Goal: Find specific page/section: Find specific page/section

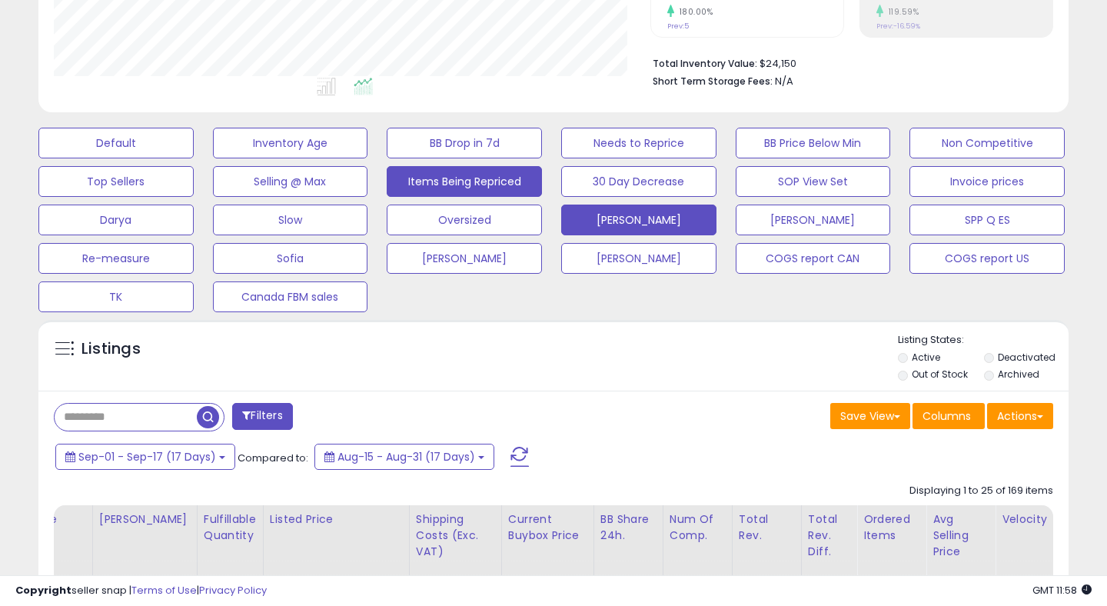
scroll to position [368, 0]
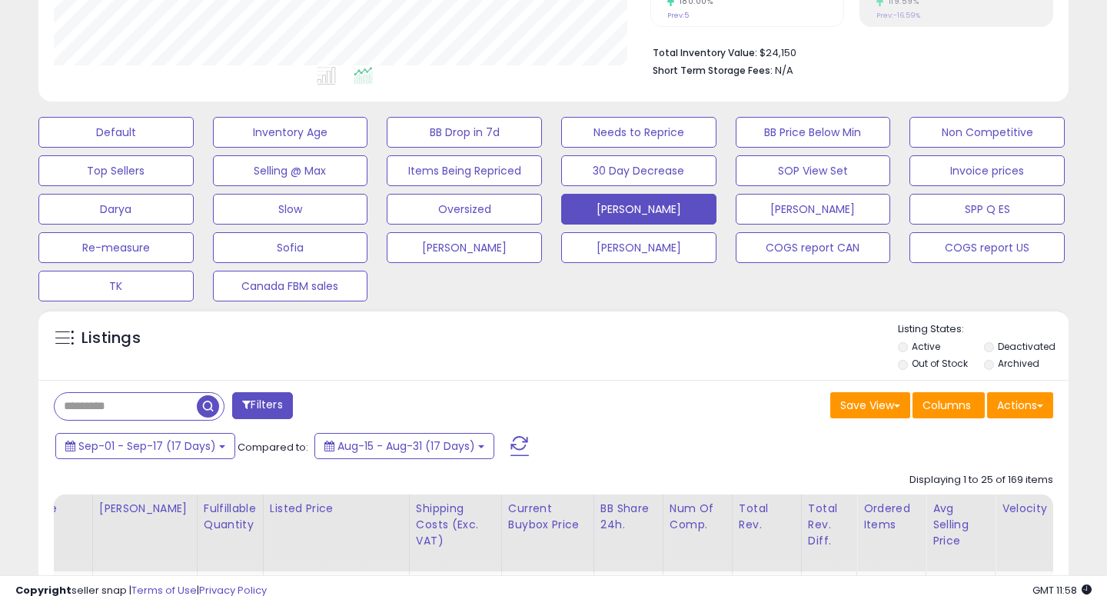
click at [124, 409] on input "text" at bounding box center [126, 406] width 142 height 27
type input "***"
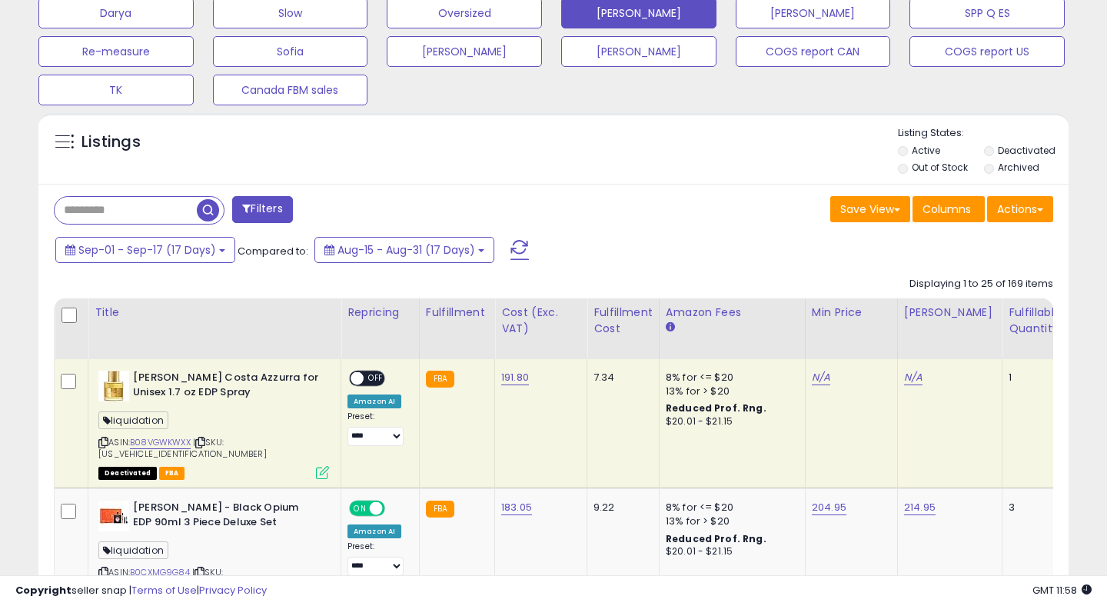
scroll to position [671, 0]
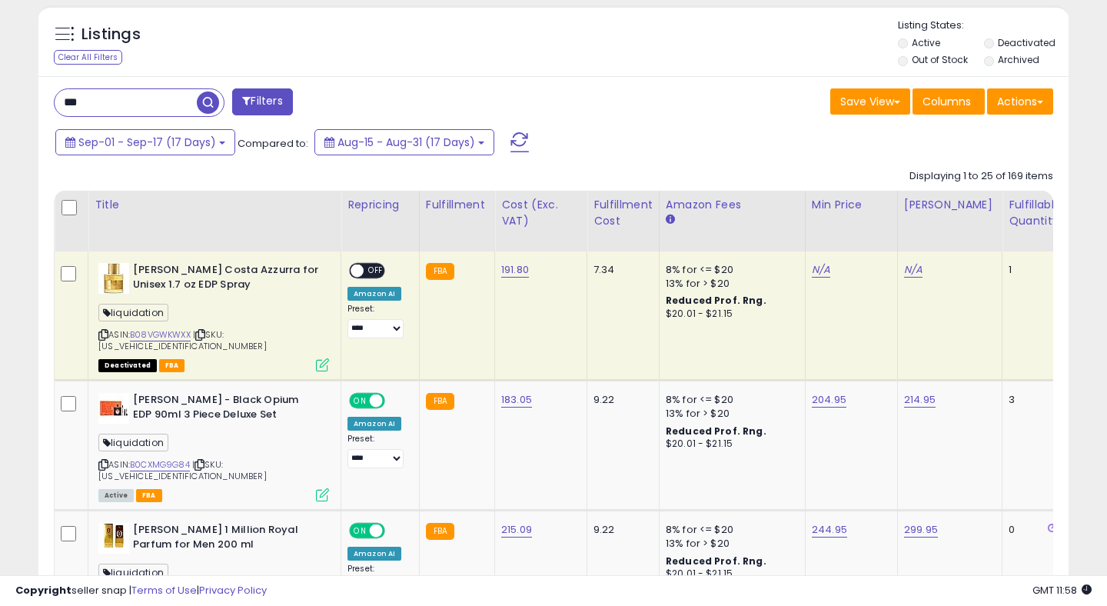
type input "***"
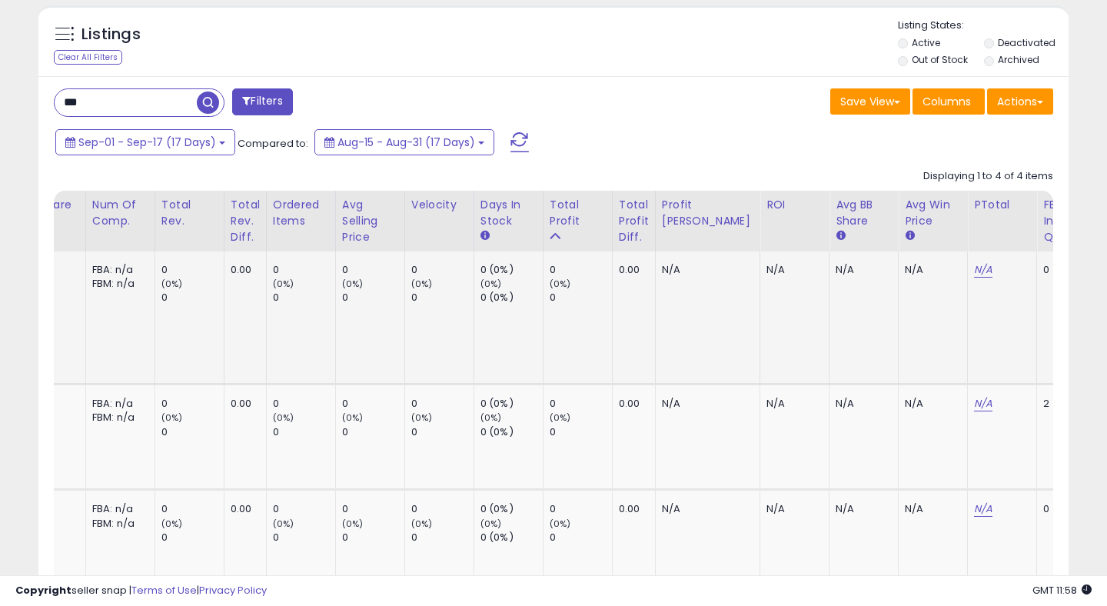
scroll to position [0, 0]
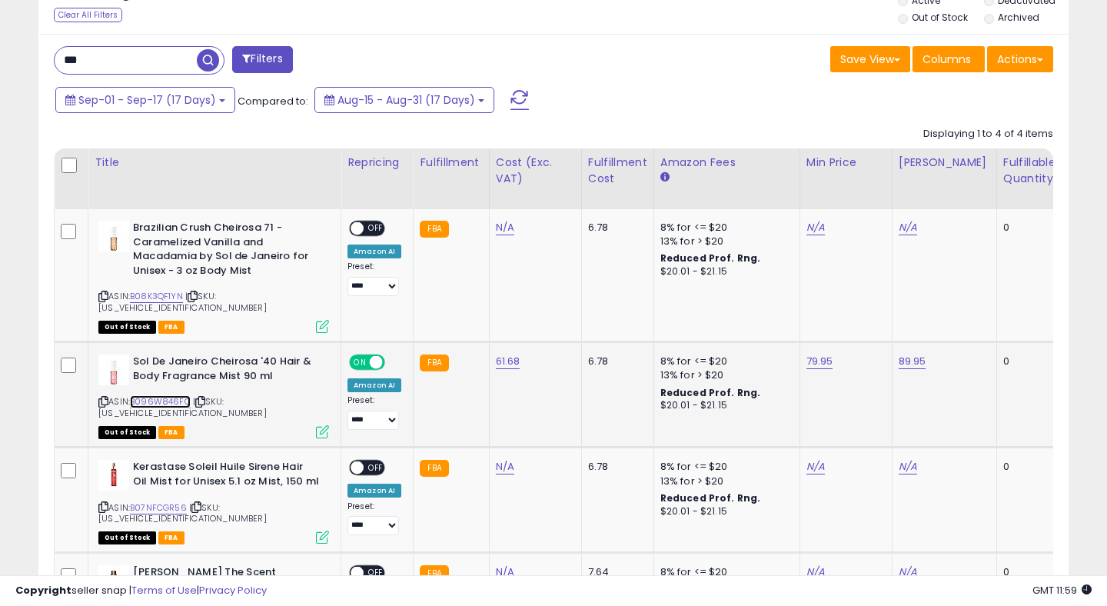
click at [161, 395] on link "B096W846FC" at bounding box center [160, 401] width 61 height 13
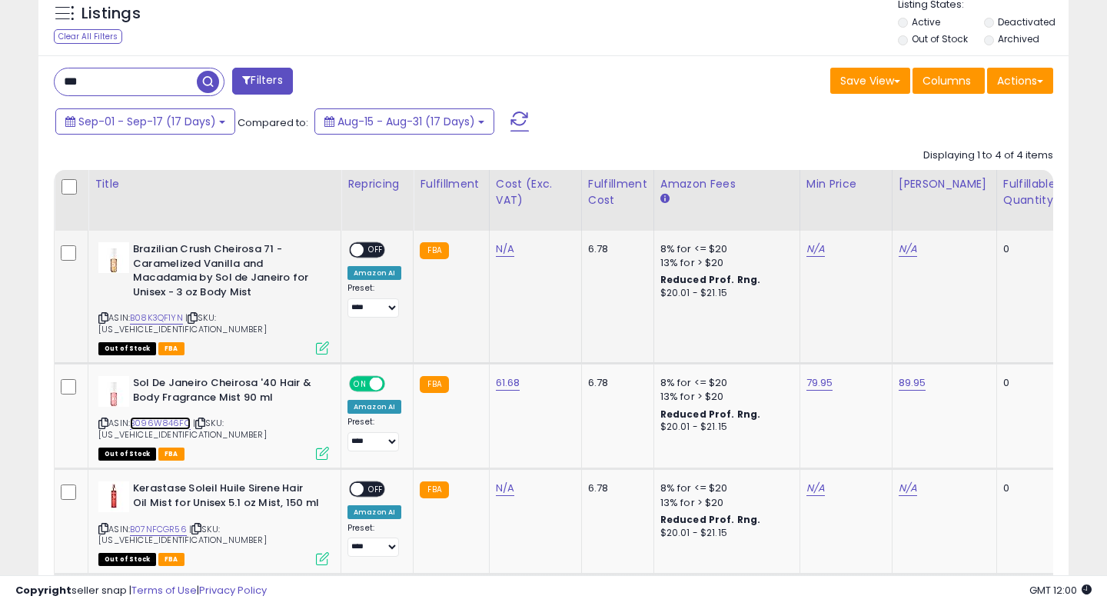
scroll to position [693, 0]
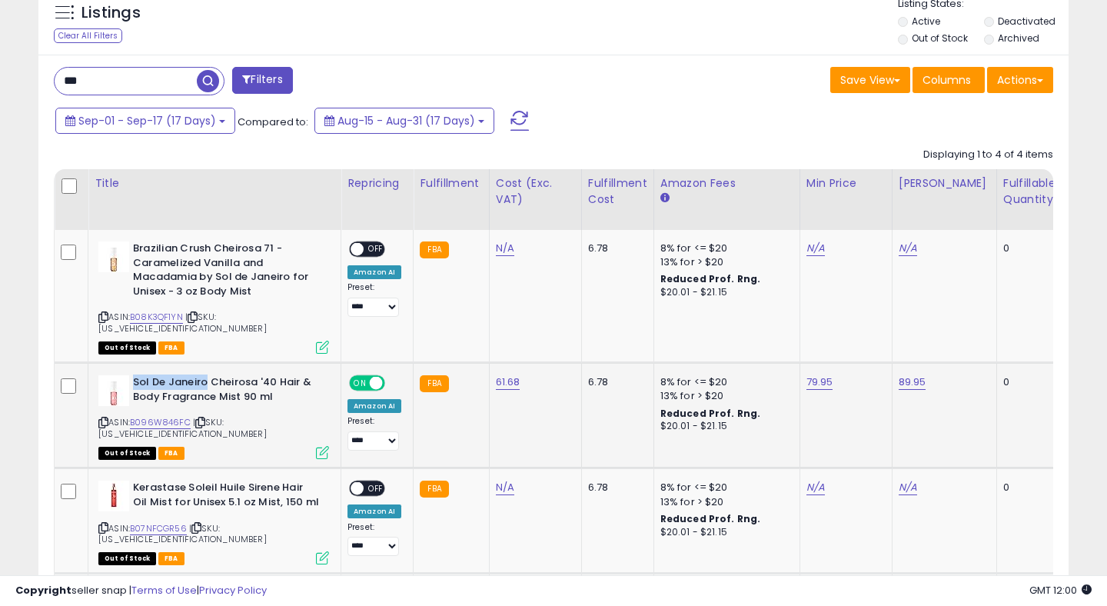
drag, startPoint x: 133, startPoint y: 371, endPoint x: 206, endPoint y: 368, distance: 73.1
click at [206, 375] on b "Sol De Janeiro Cheirosa '40 Hair & Body Fragrance Mist 90 ml" at bounding box center [226, 391] width 187 height 32
copy b "Sol De Janeiro"
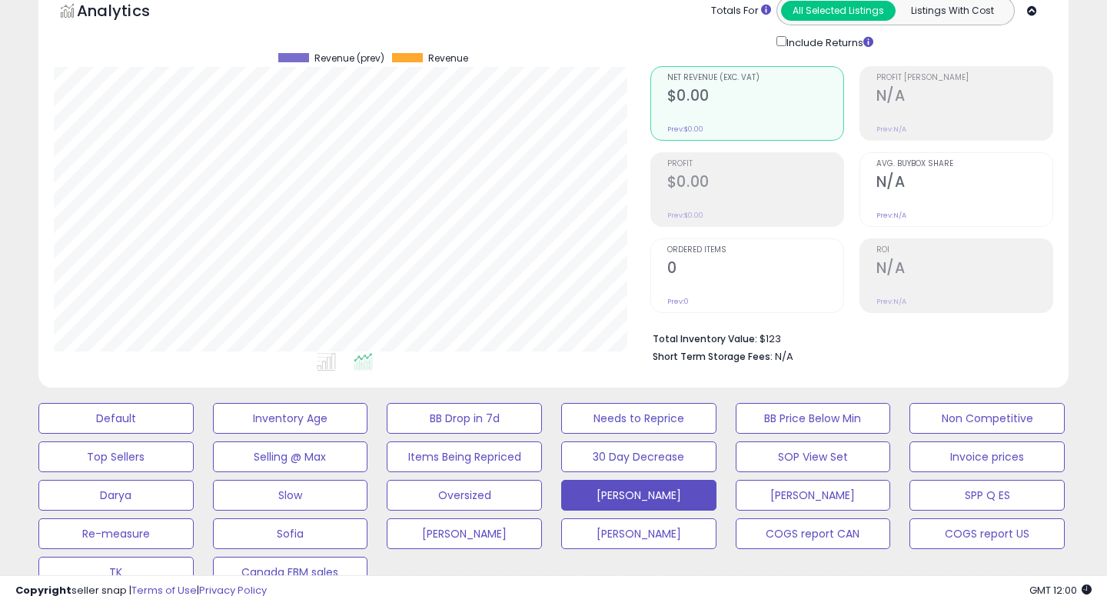
scroll to position [0, 0]
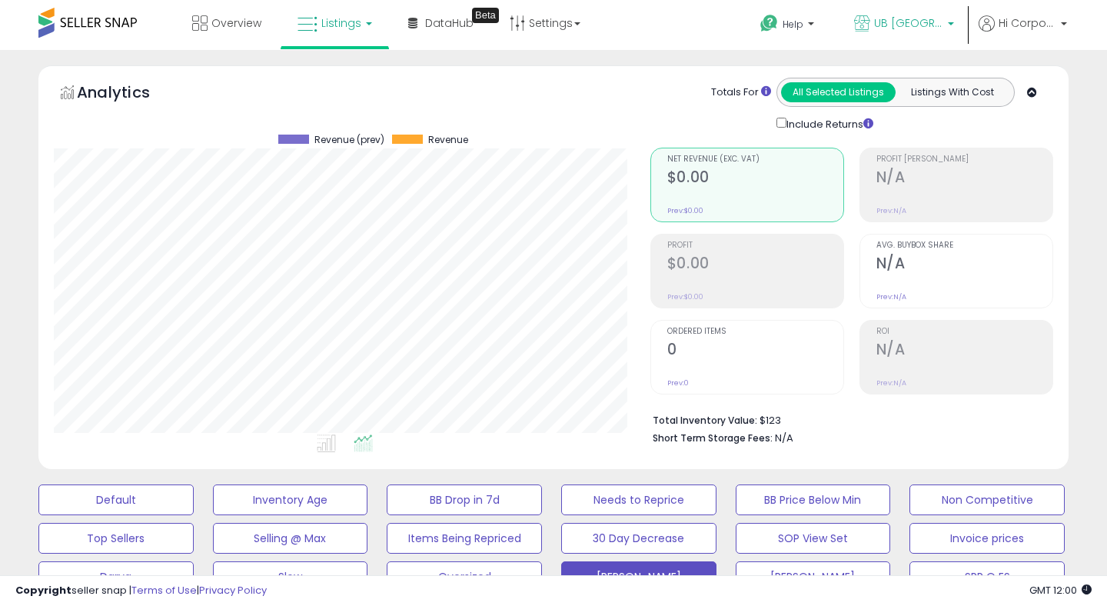
click at [920, 21] on span "UB [GEOGRAPHIC_DATA]" at bounding box center [908, 22] width 69 height 15
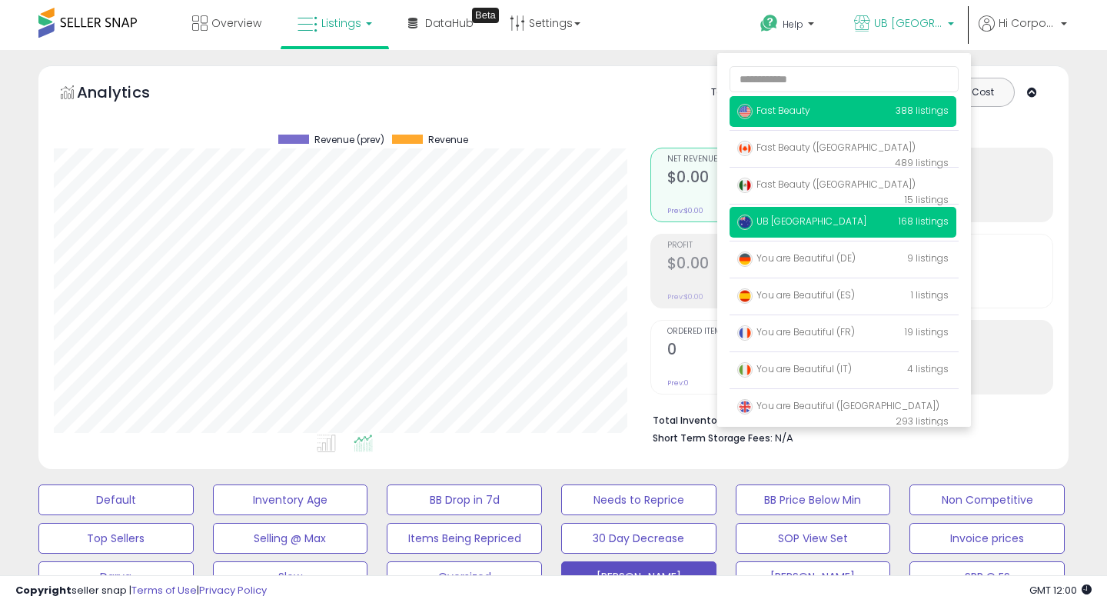
click at [800, 113] on span "Fast Beauty" at bounding box center [774, 110] width 73 height 13
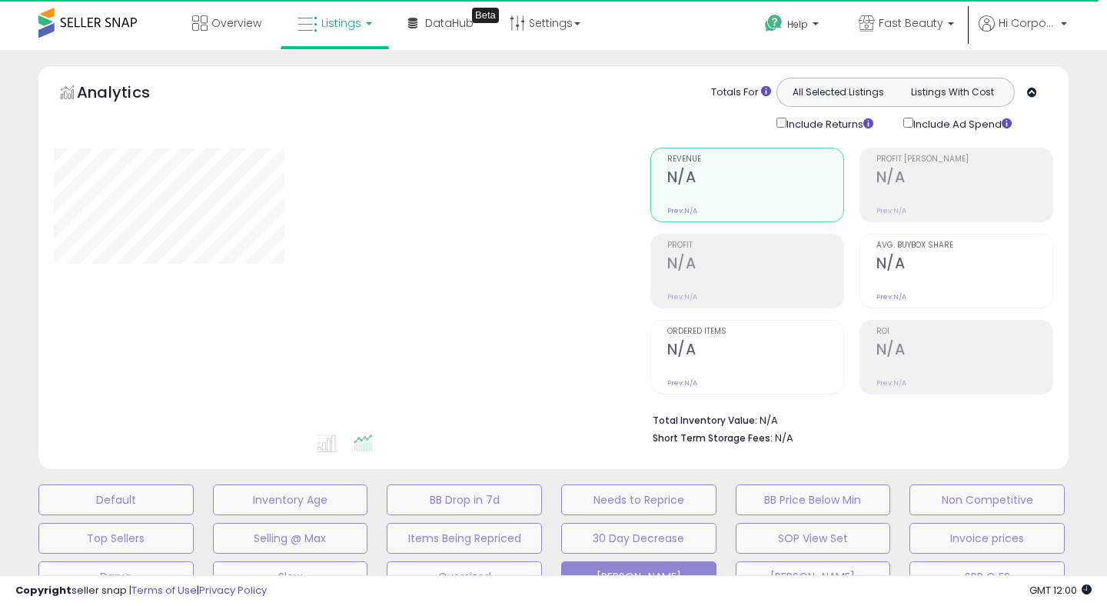
type input "***"
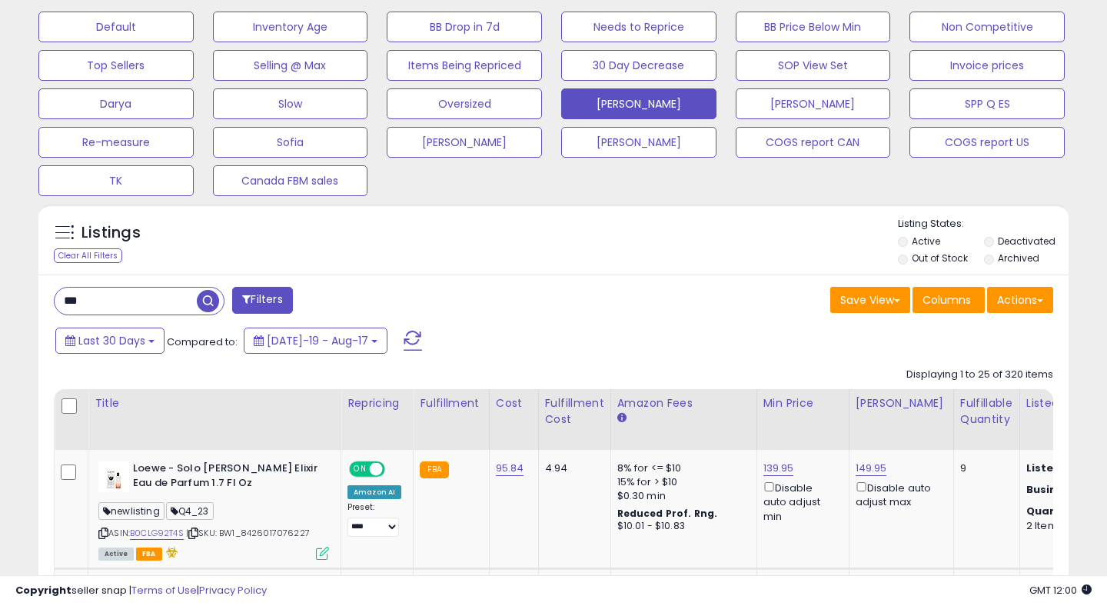
scroll to position [477, 0]
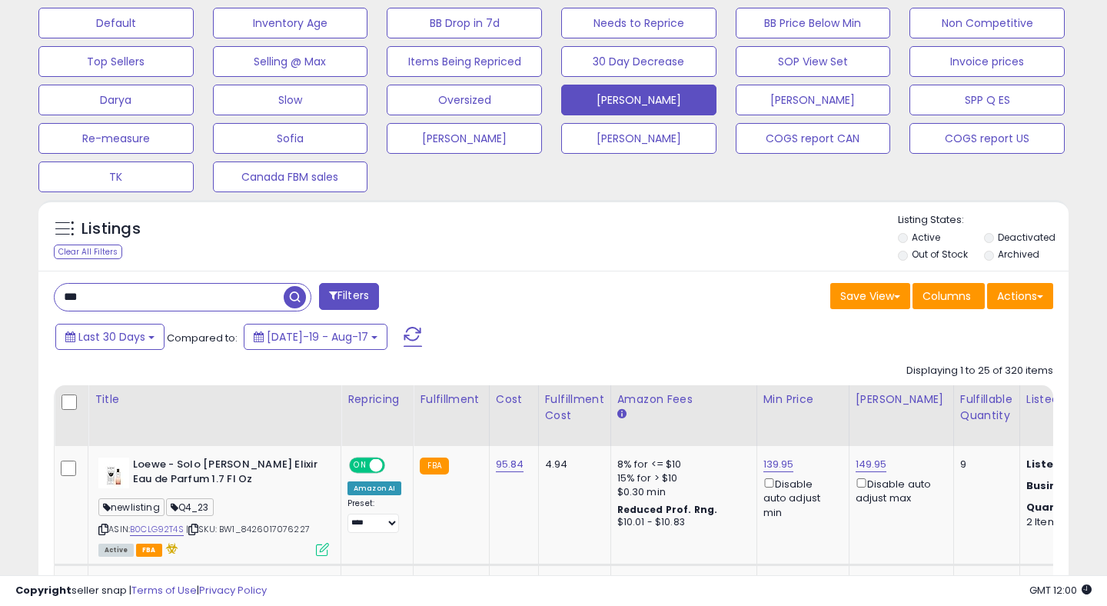
click at [99, 301] on input "***" at bounding box center [169, 297] width 229 height 27
drag, startPoint x: 99, startPoint y: 300, endPoint x: 2, endPoint y: 295, distance: 97.1
paste input "**********"
type input "**********"
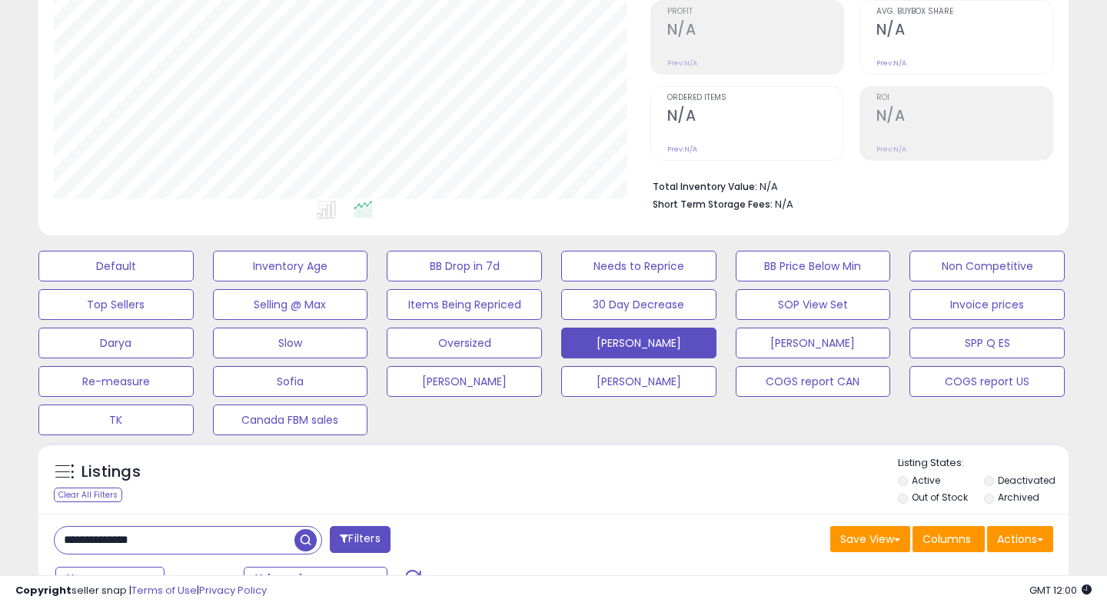
scroll to position [436, 0]
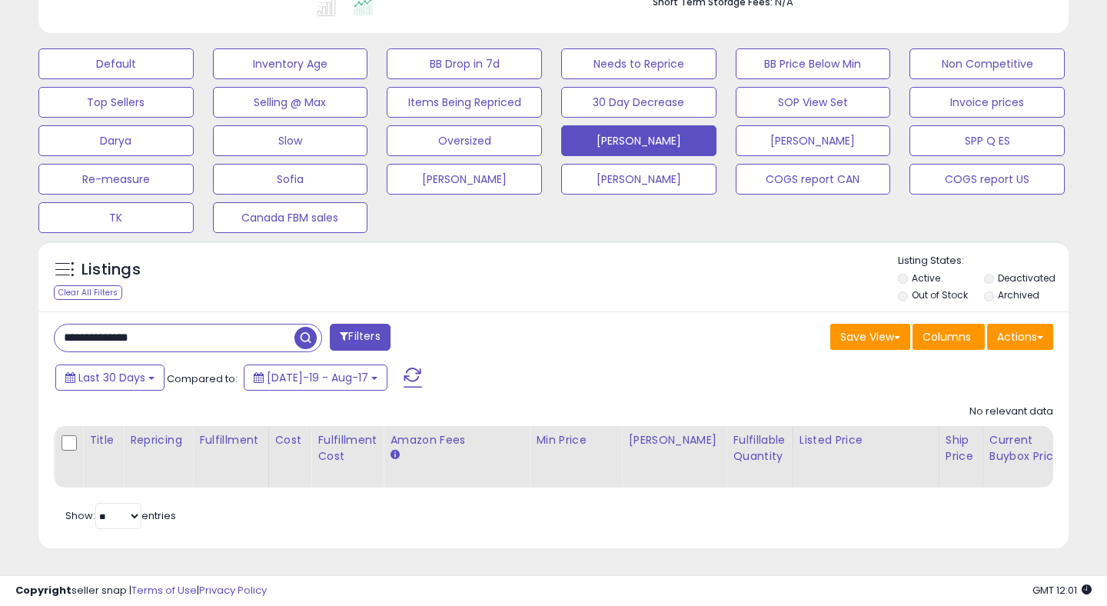
drag, startPoint x: 152, startPoint y: 341, endPoint x: 0, endPoint y: 345, distance: 152.3
click at [0, 345] on div "**********" at bounding box center [553, 110] width 1107 height 992
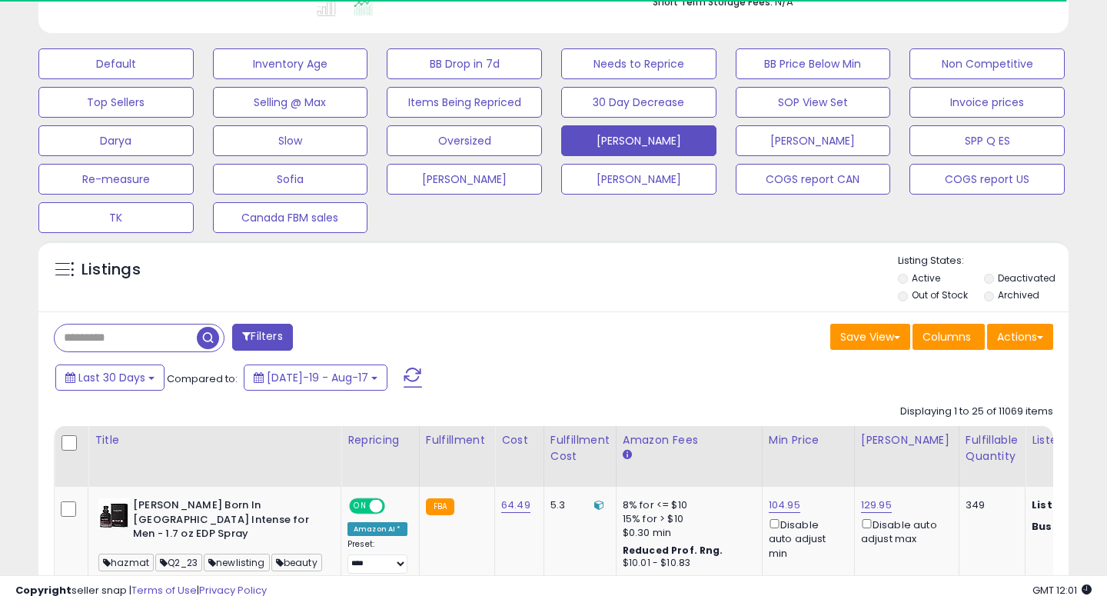
click at [155, 441] on div "Title" at bounding box center [215, 440] width 240 height 16
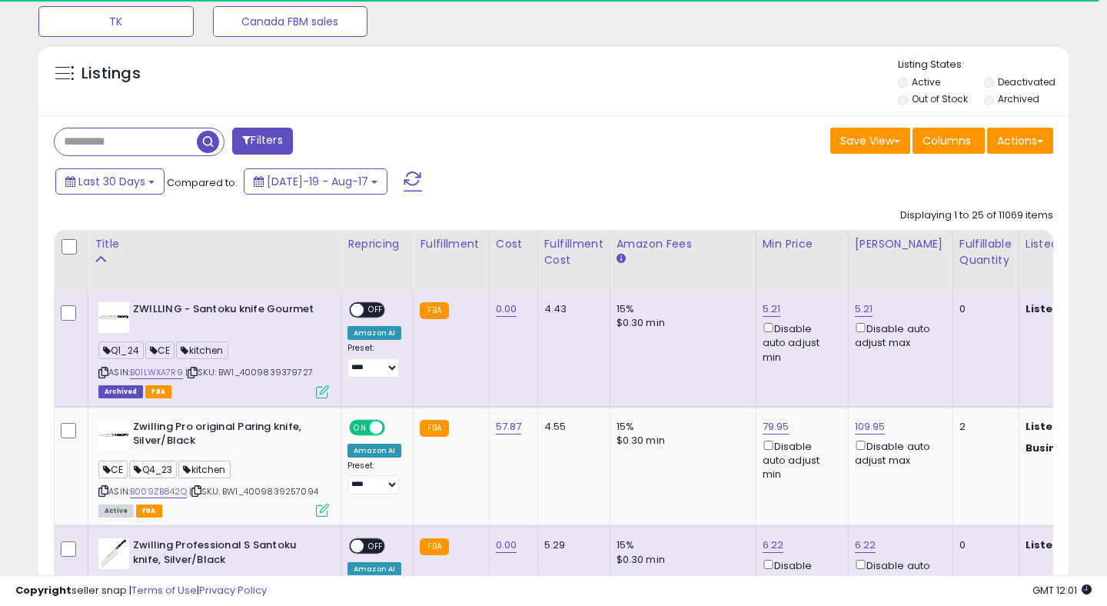
scroll to position [719, 0]
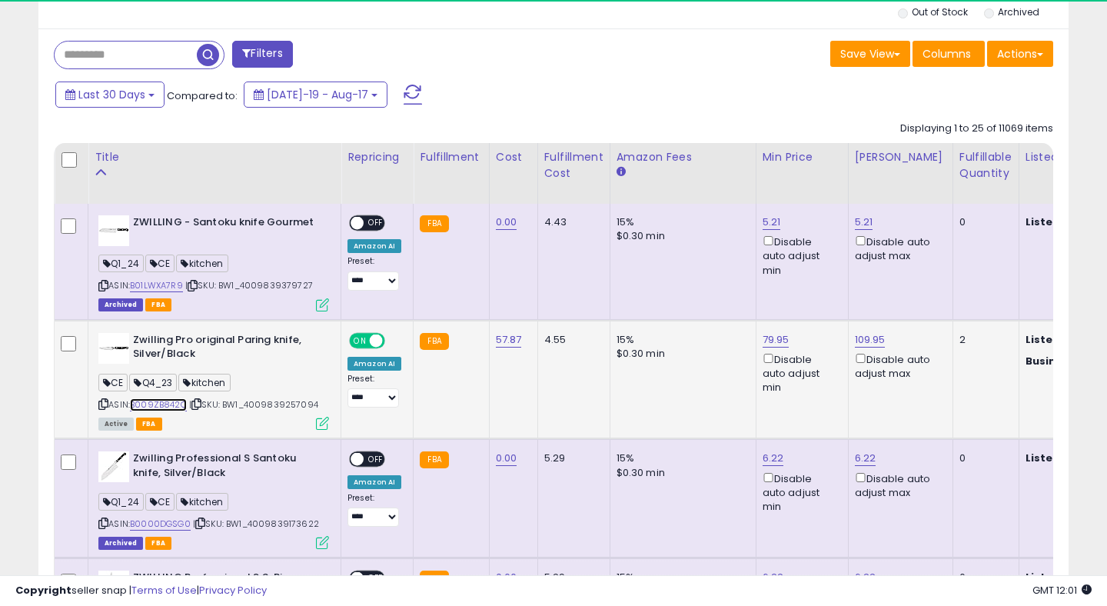
click at [165, 405] on link "B009ZB842Q" at bounding box center [158, 404] width 57 height 13
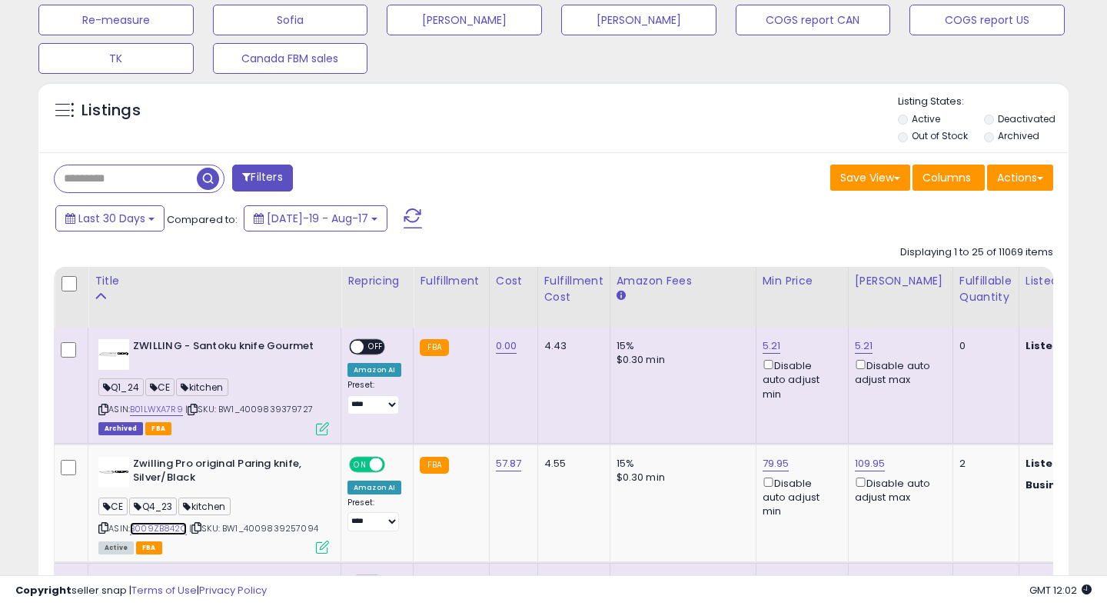
scroll to position [0, 0]
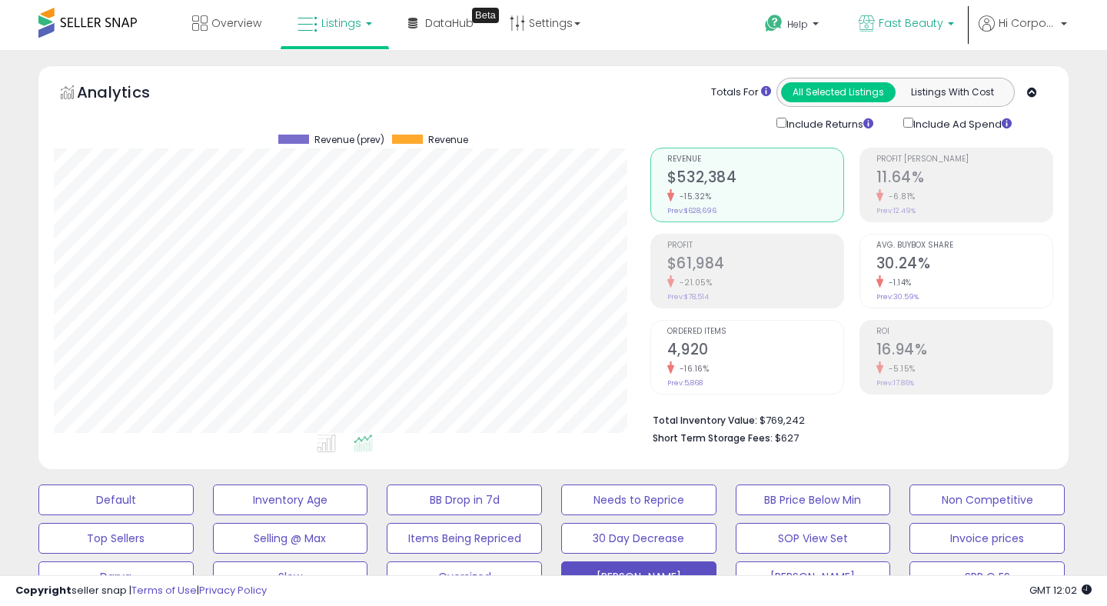
click at [912, 17] on span "Fast Beauty" at bounding box center [911, 22] width 65 height 15
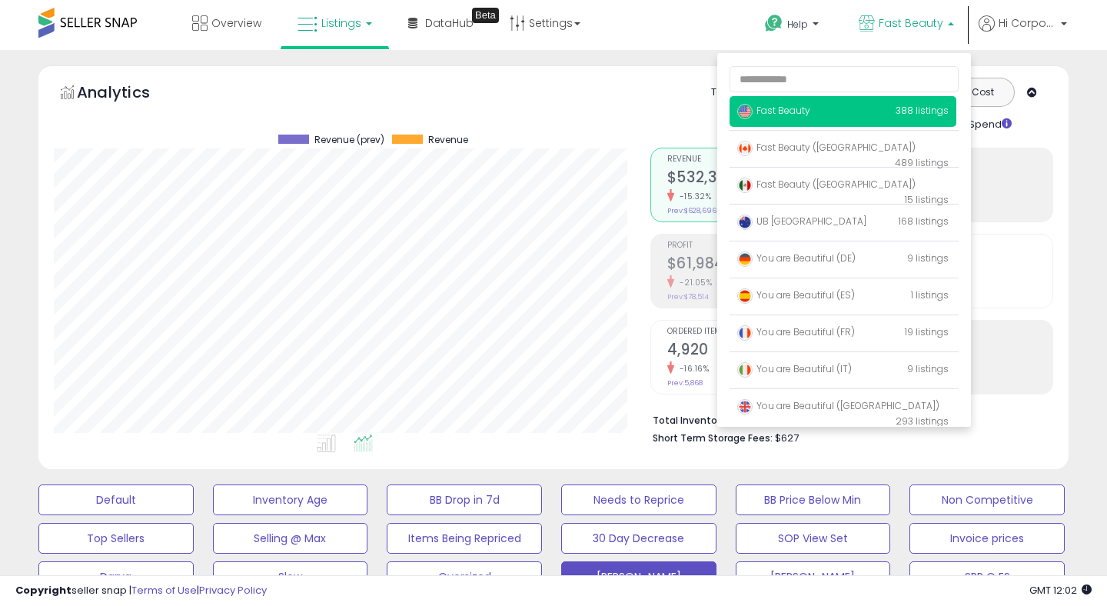
click at [761, 119] on p "Fast Beauty 388 listings" at bounding box center [843, 111] width 227 height 31
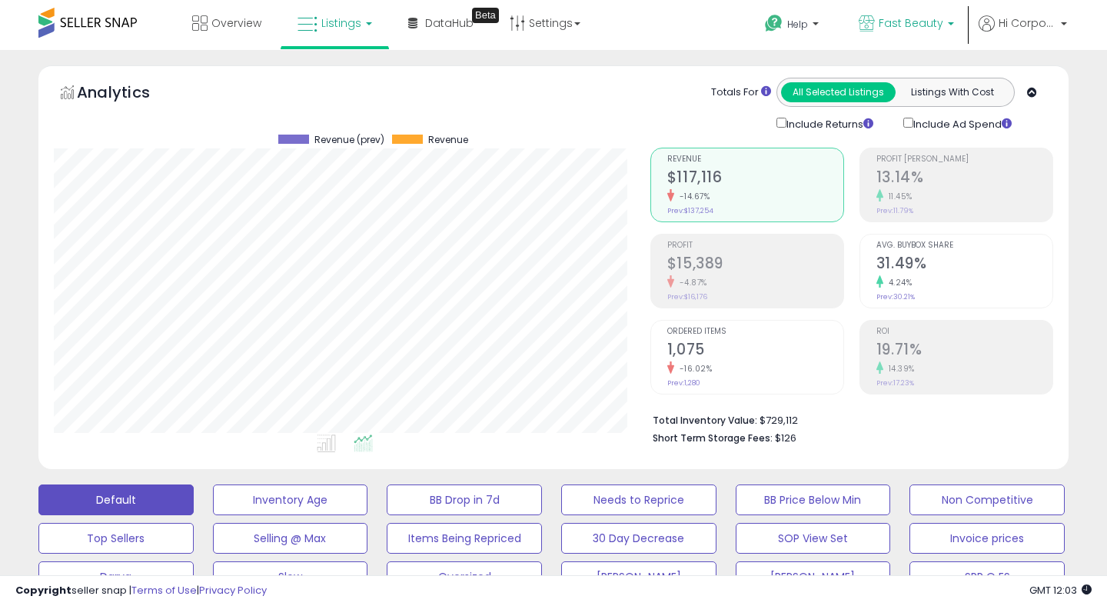
click at [900, 29] on span "Fast Beauty" at bounding box center [911, 22] width 65 height 15
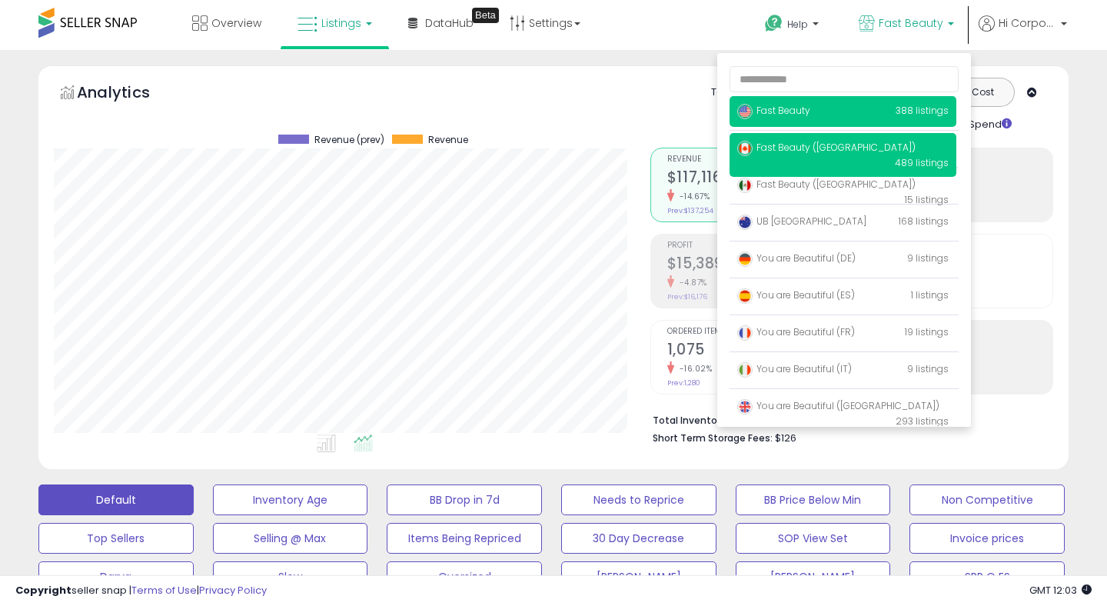
click at [763, 152] on span "Fast Beauty ([GEOGRAPHIC_DATA])" at bounding box center [827, 147] width 178 height 13
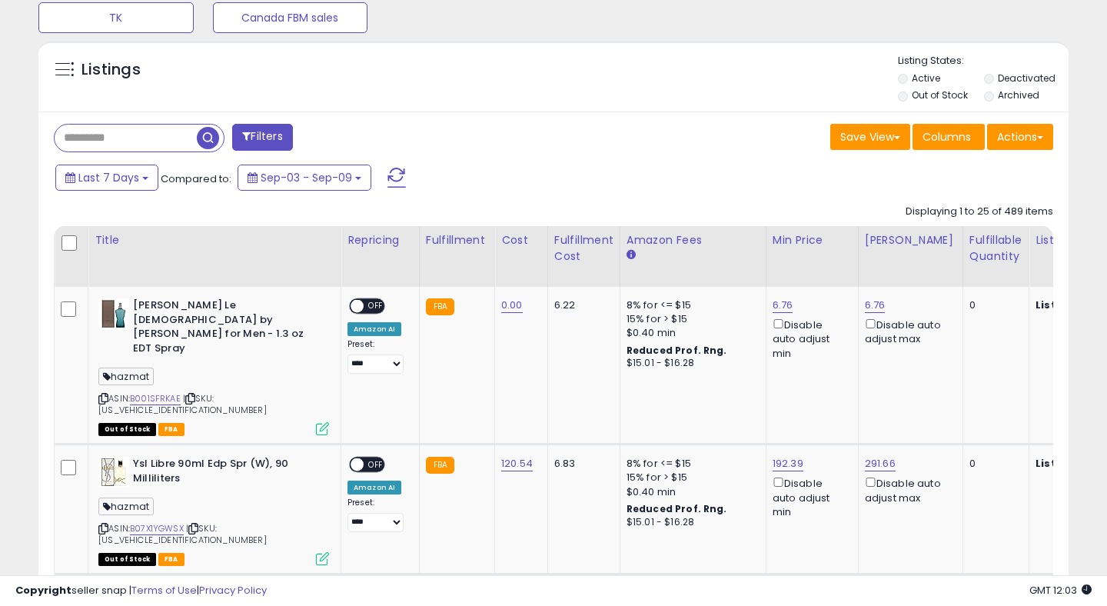
scroll to position [640, 0]
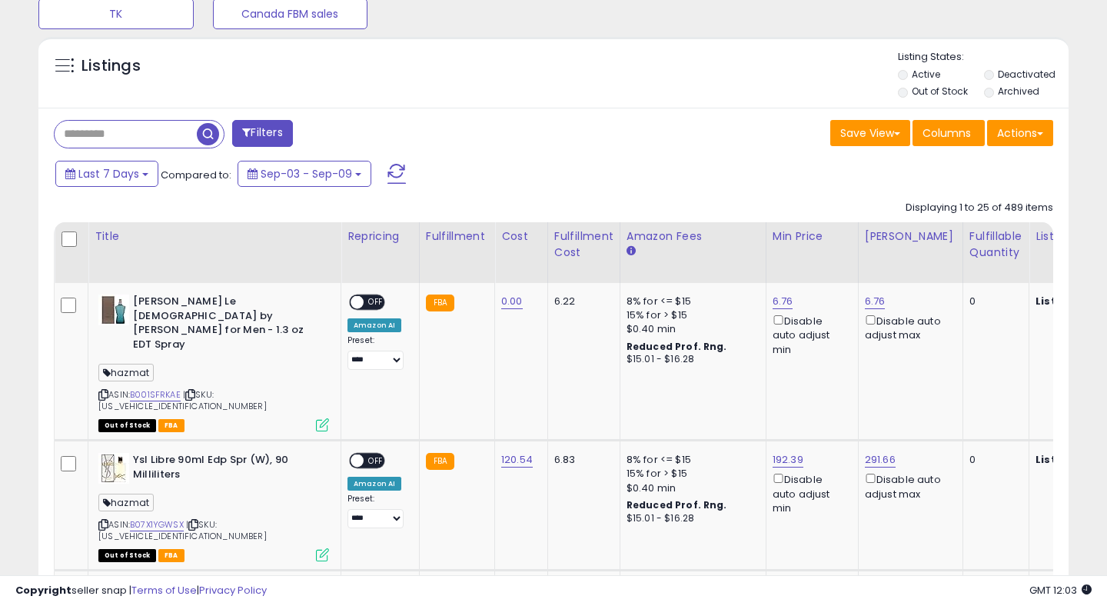
click at [84, 132] on input "text" at bounding box center [126, 134] width 142 height 27
paste input "**********"
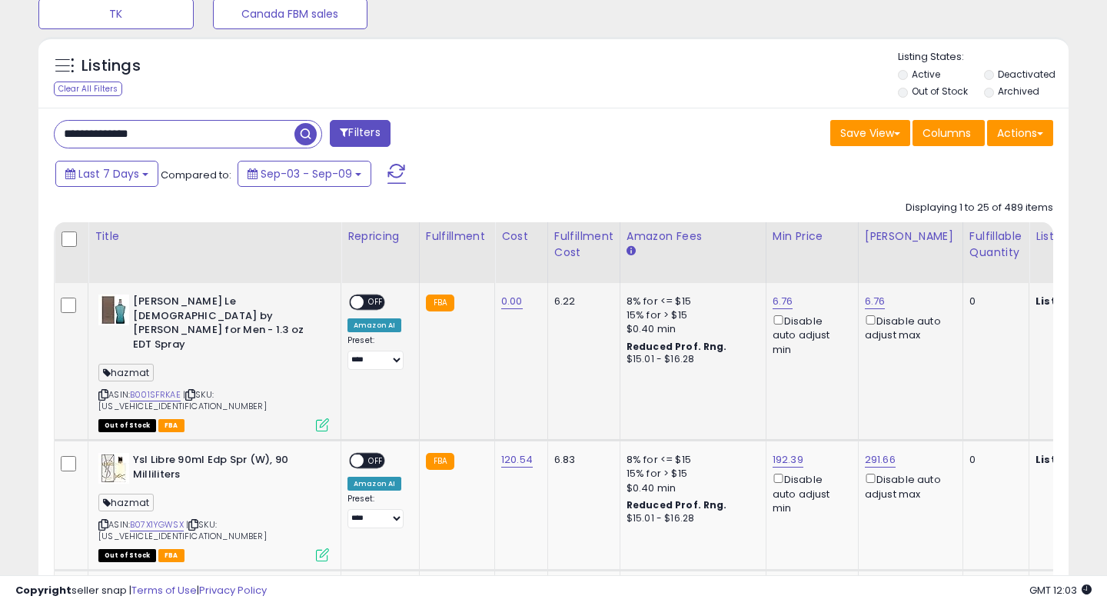
type input "**********"
click at [155, 388] on link "B001SFRKAE" at bounding box center [155, 394] width 51 height 13
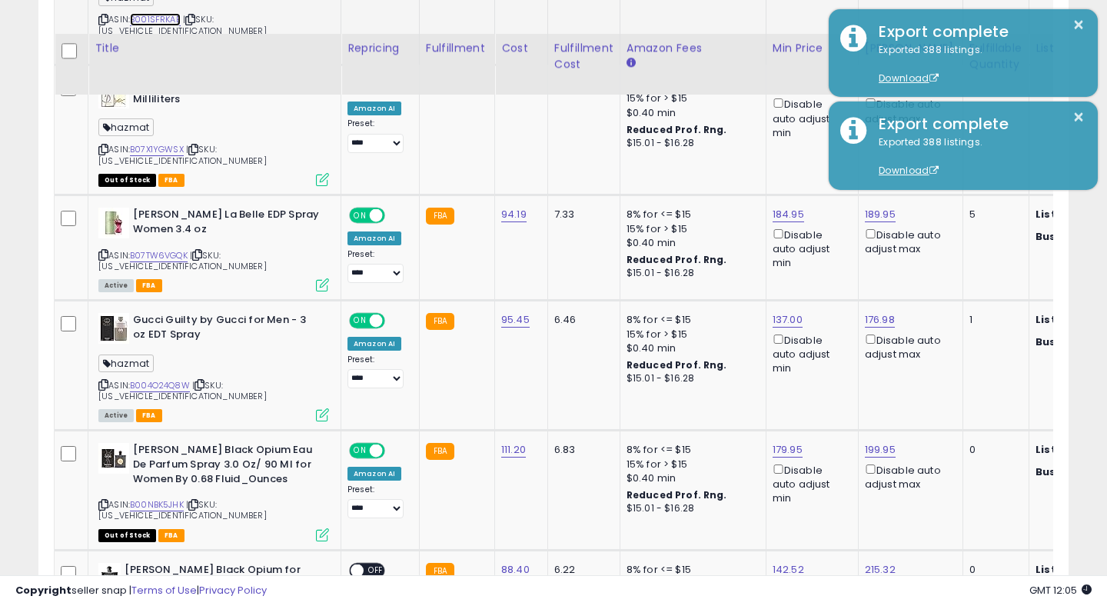
scroll to position [926, 0]
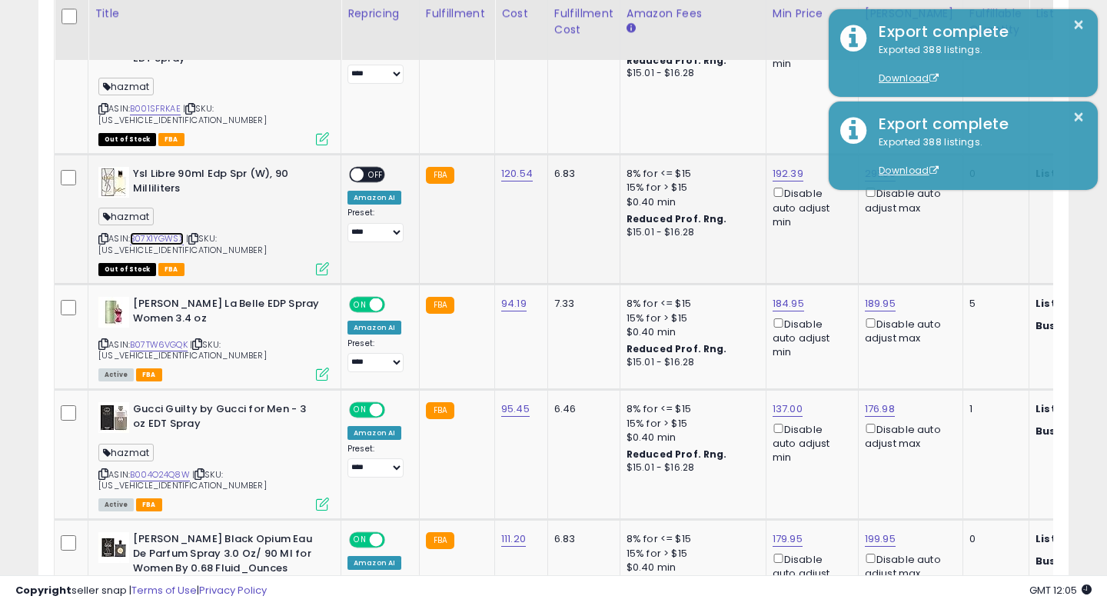
click at [162, 232] on link "B07X1YGWSX" at bounding box center [157, 238] width 54 height 13
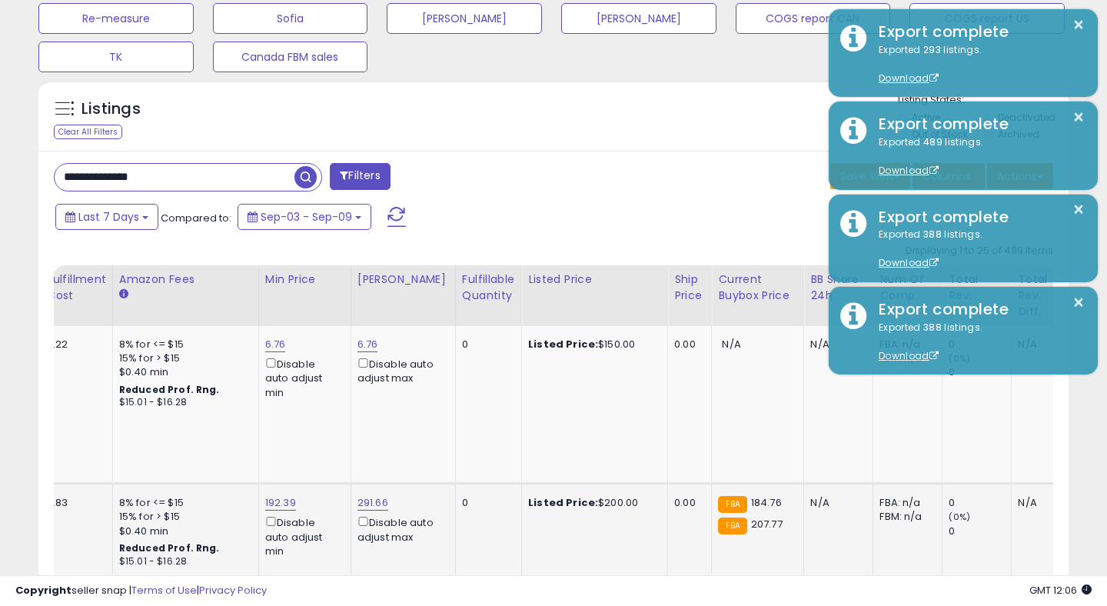
scroll to position [0, 218]
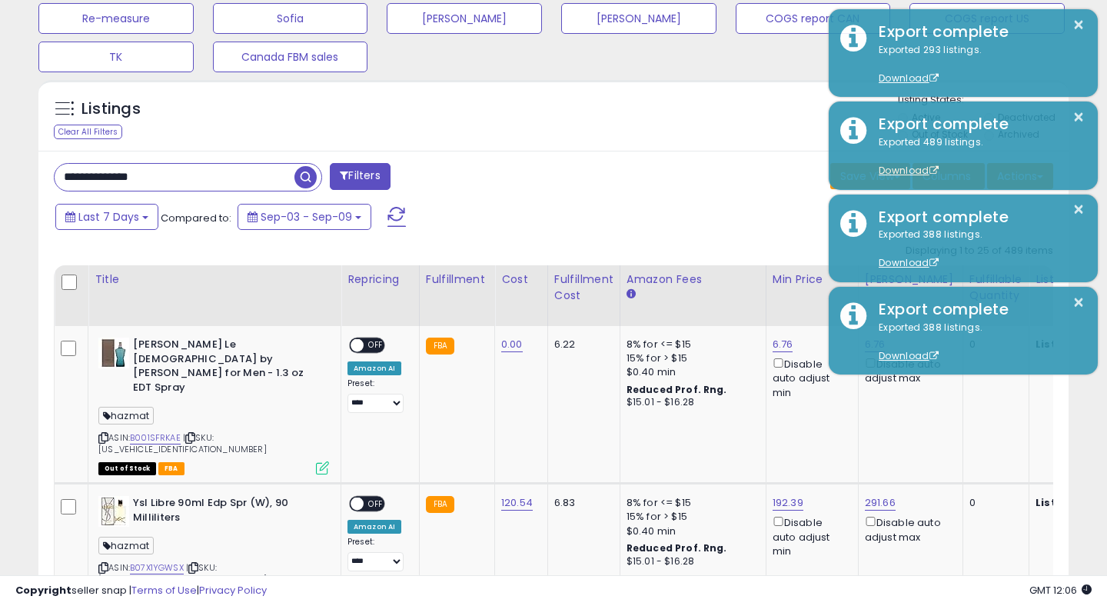
click at [679, 102] on div "Listings Clear All Filters Listing States:" at bounding box center [553, 119] width 1031 height 52
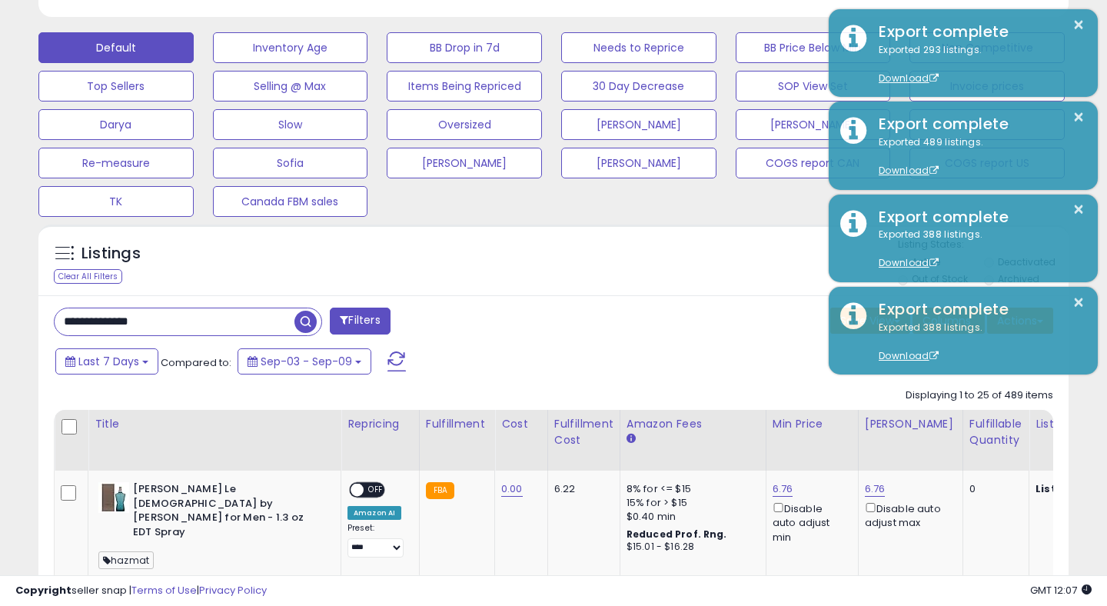
scroll to position [370, 0]
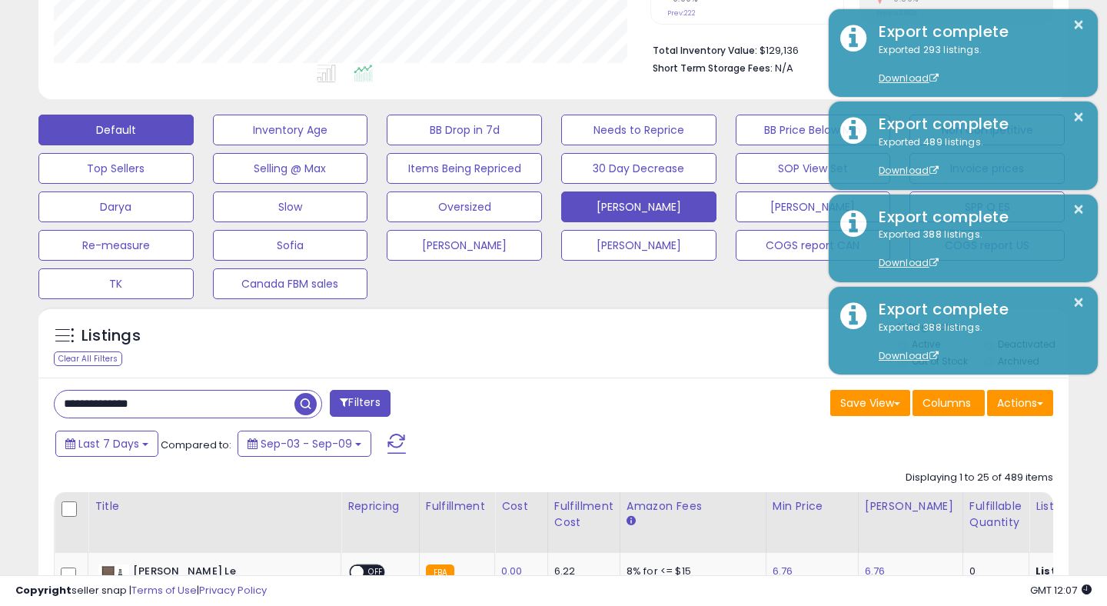
click at [643, 195] on button "[PERSON_NAME]" at bounding box center [638, 207] width 155 height 31
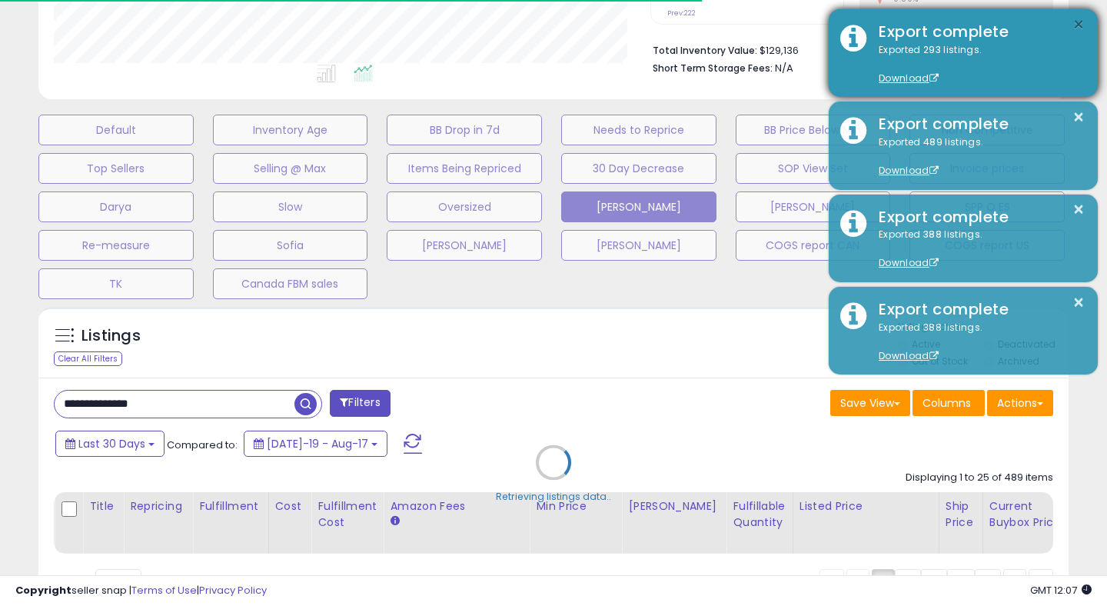
click at [1077, 19] on button "×" at bounding box center [1079, 24] width 12 height 19
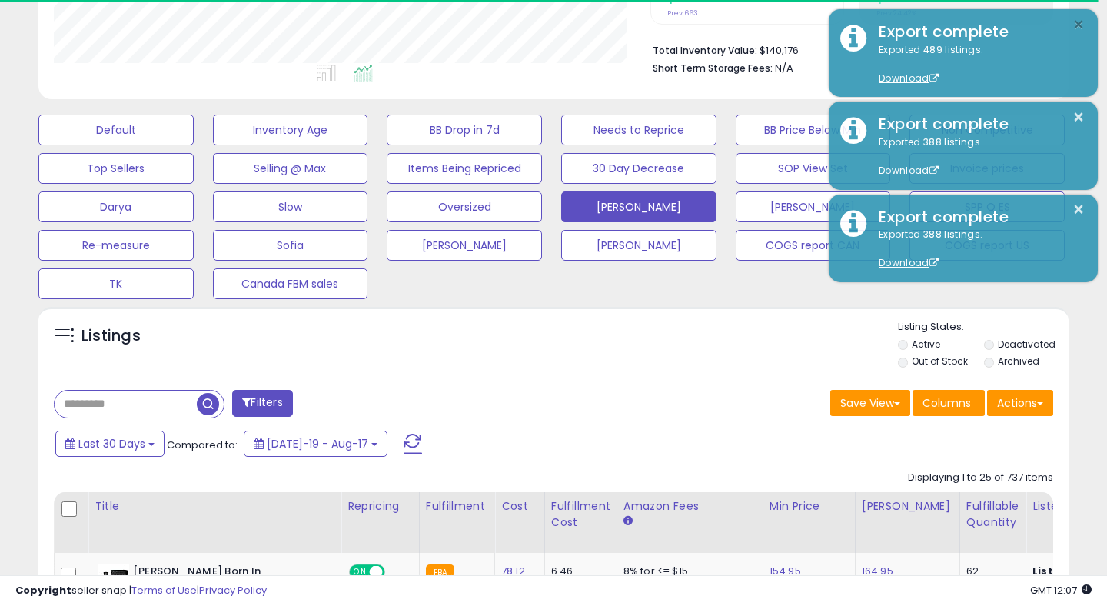
click at [1077, 19] on button "×" at bounding box center [1079, 24] width 12 height 19
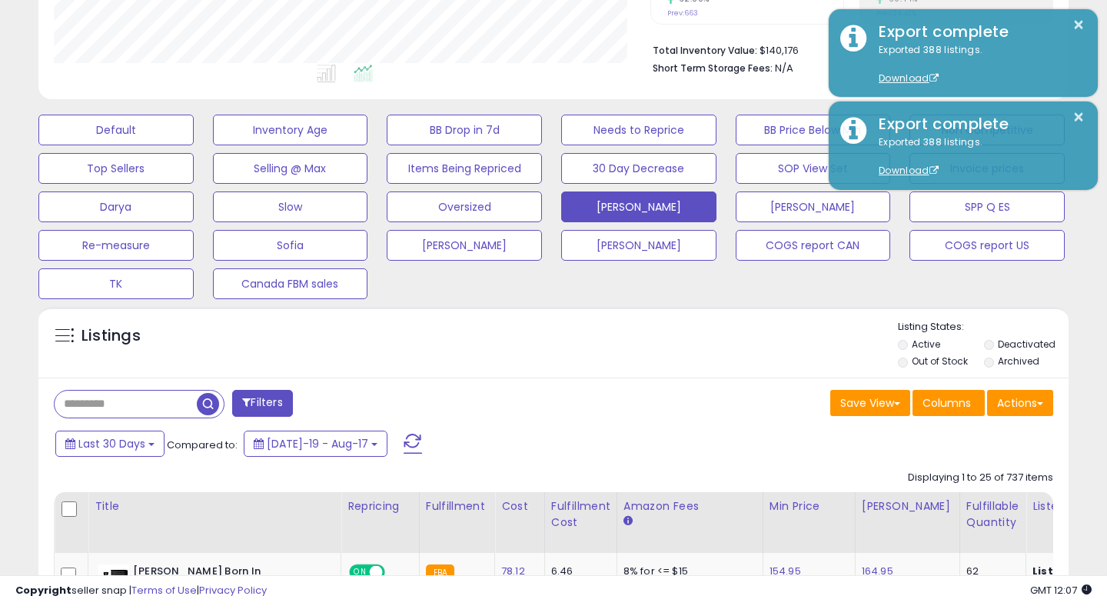
scroll to position [315, 596]
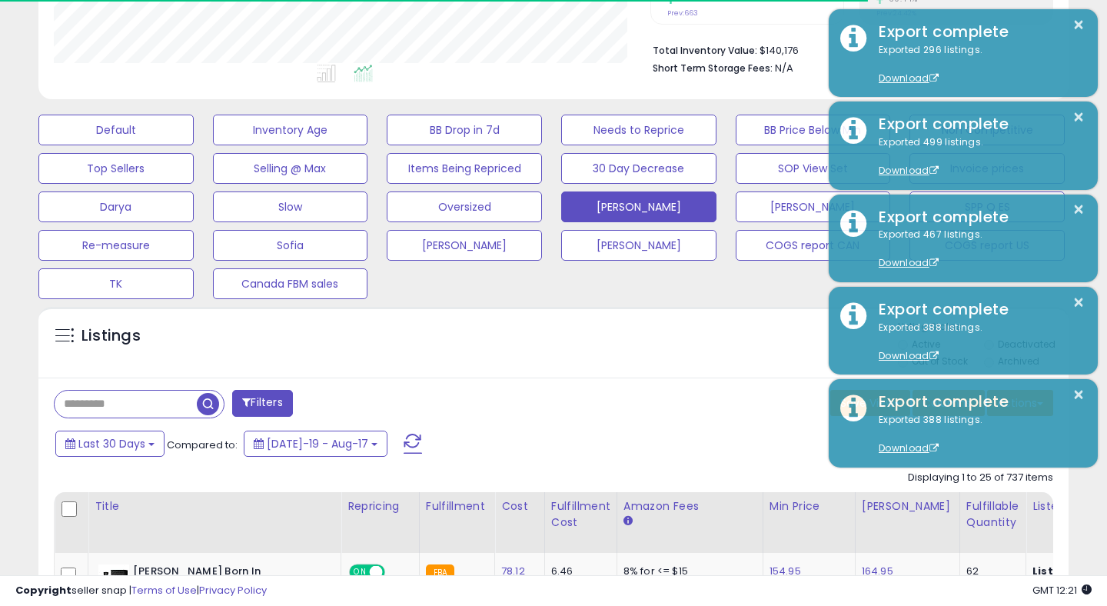
click at [602, 358] on div "Listings" at bounding box center [553, 346] width 1031 height 52
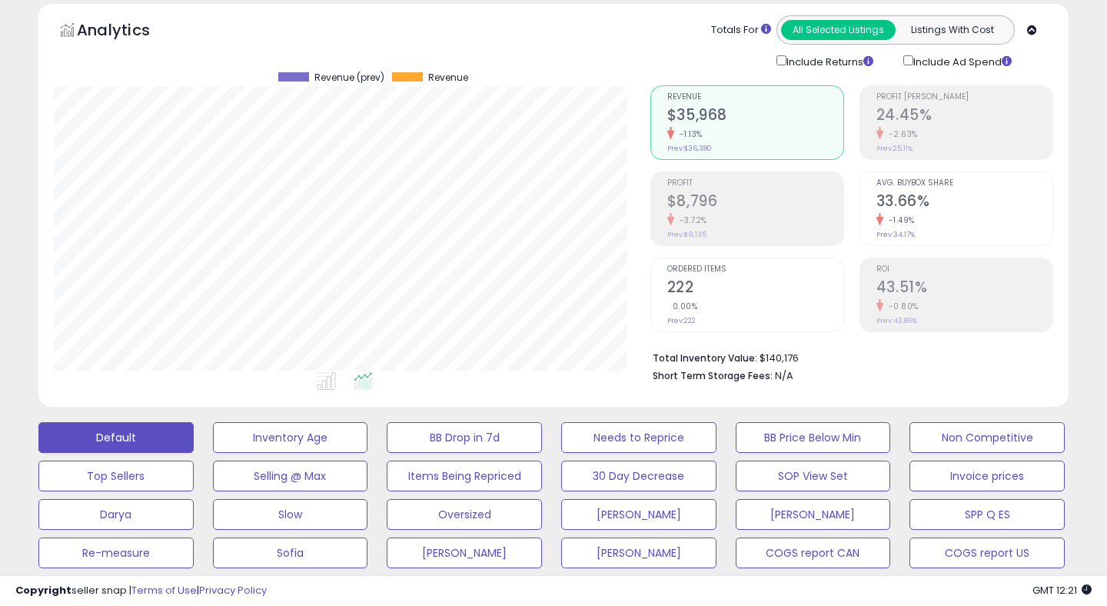
scroll to position [315, 596]
